Goal: Task Accomplishment & Management: Use online tool/utility

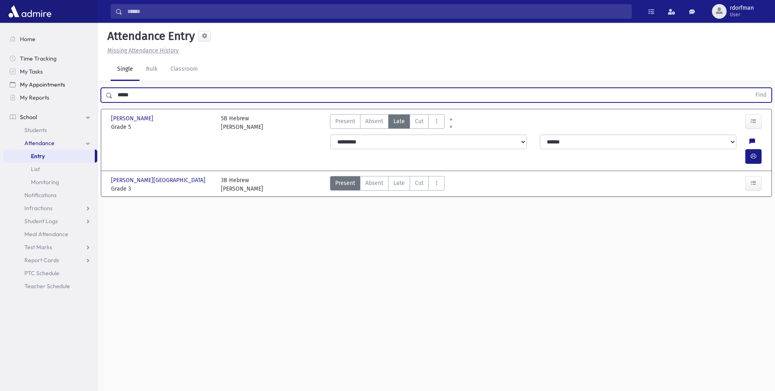
drag, startPoint x: 146, startPoint y: 94, endPoint x: 76, endPoint y: 87, distance: 69.4
click at [76, 87] on div "Search Results Students" at bounding box center [387, 205] width 775 height 410
type input "*********"
click at [750, 88] on button "Find" at bounding box center [760, 95] width 21 height 14
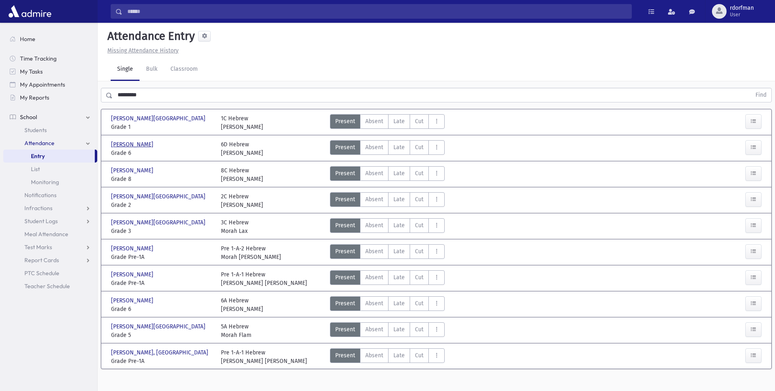
click at [136, 146] on span "Berkowitz, Bracha" at bounding box center [133, 144] width 44 height 9
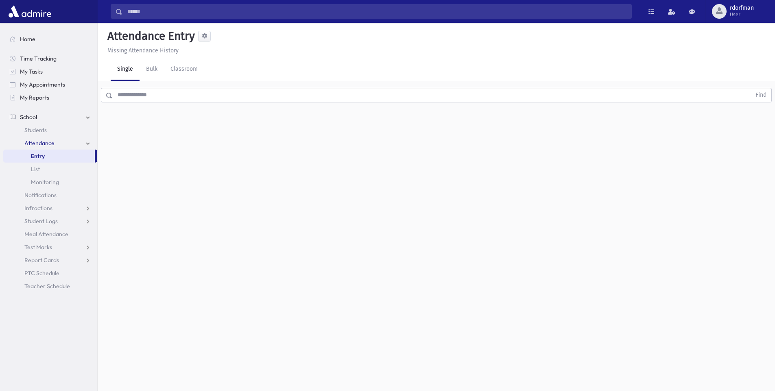
click at [131, 102] on input "text" at bounding box center [432, 95] width 638 height 15
click at [34, 156] on span "Entry" at bounding box center [38, 156] width 14 height 7
click at [36, 136] on link "Students" at bounding box center [50, 130] width 94 height 13
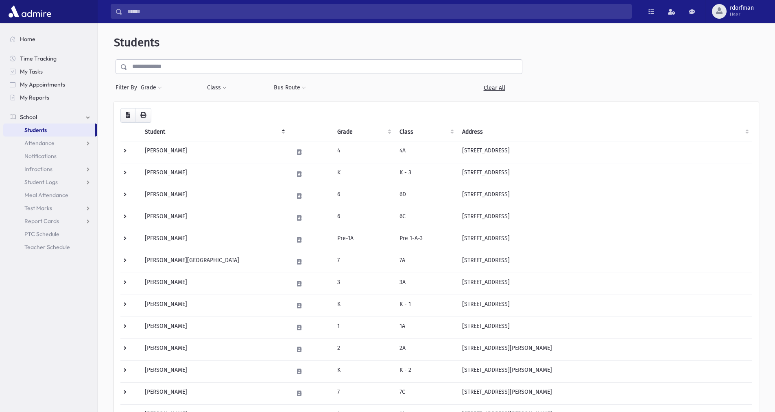
click at [214, 68] on input "text" at bounding box center [324, 66] width 395 height 15
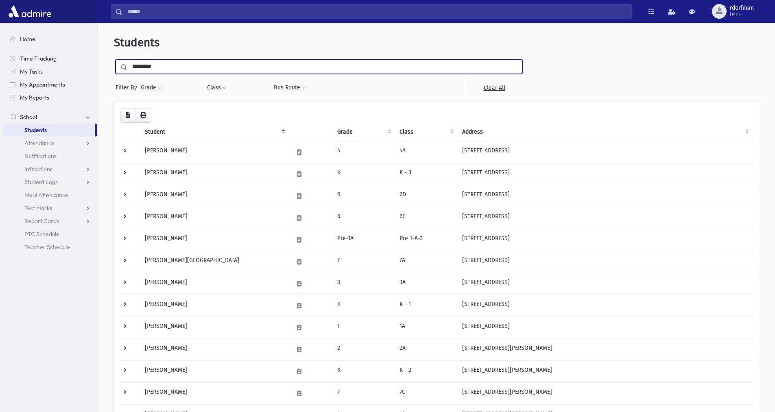
type input "*********"
click at [114, 59] on input "submit" at bounding box center [125, 64] width 23 height 11
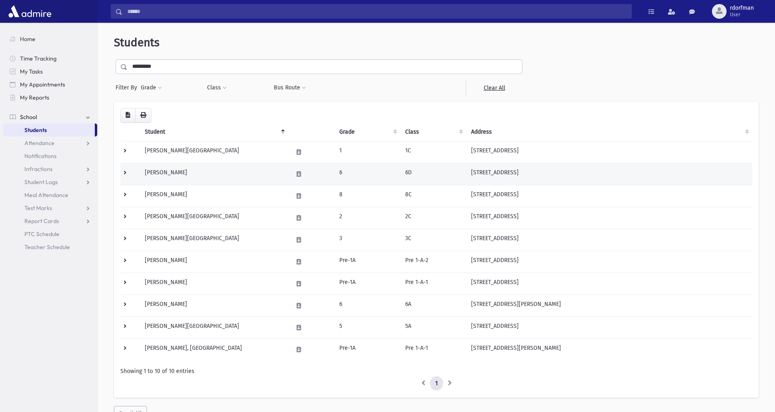
click at [368, 176] on td "6" at bounding box center [367, 174] width 66 height 22
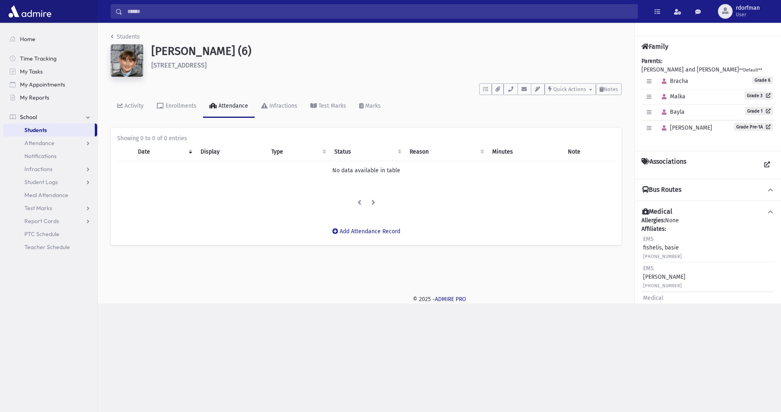
click at [25, 111] on link "School" at bounding box center [50, 117] width 94 height 13
click at [28, 113] on span "School" at bounding box center [28, 116] width 17 height 7
click at [50, 142] on span "Attendance" at bounding box center [39, 143] width 30 height 7
click at [34, 154] on span "Entry" at bounding box center [38, 156] width 14 height 7
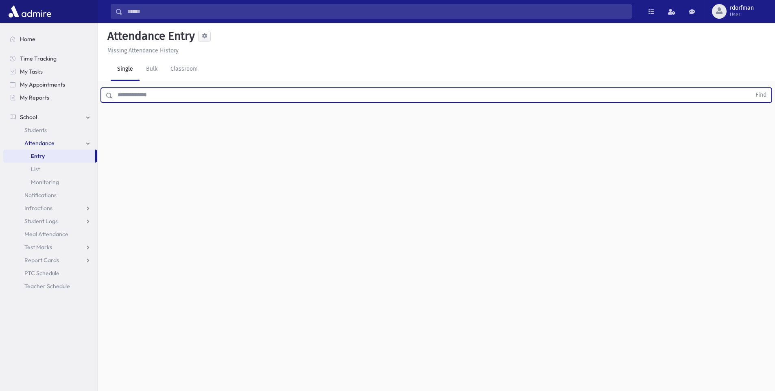
click at [126, 101] on input "text" at bounding box center [432, 95] width 638 height 15
click at [750, 88] on button "Find" at bounding box center [760, 95] width 21 height 14
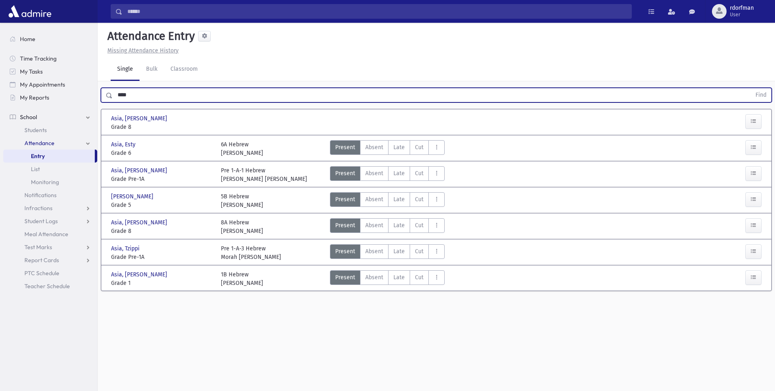
drag, startPoint x: 127, startPoint y: 97, endPoint x: 102, endPoint y: 93, distance: 24.7
click at [102, 93] on div "**** Find" at bounding box center [436, 95] width 671 height 15
type input "******"
click at [750, 88] on button "Find" at bounding box center [760, 95] width 21 height 14
